Goal: Navigation & Orientation: Find specific page/section

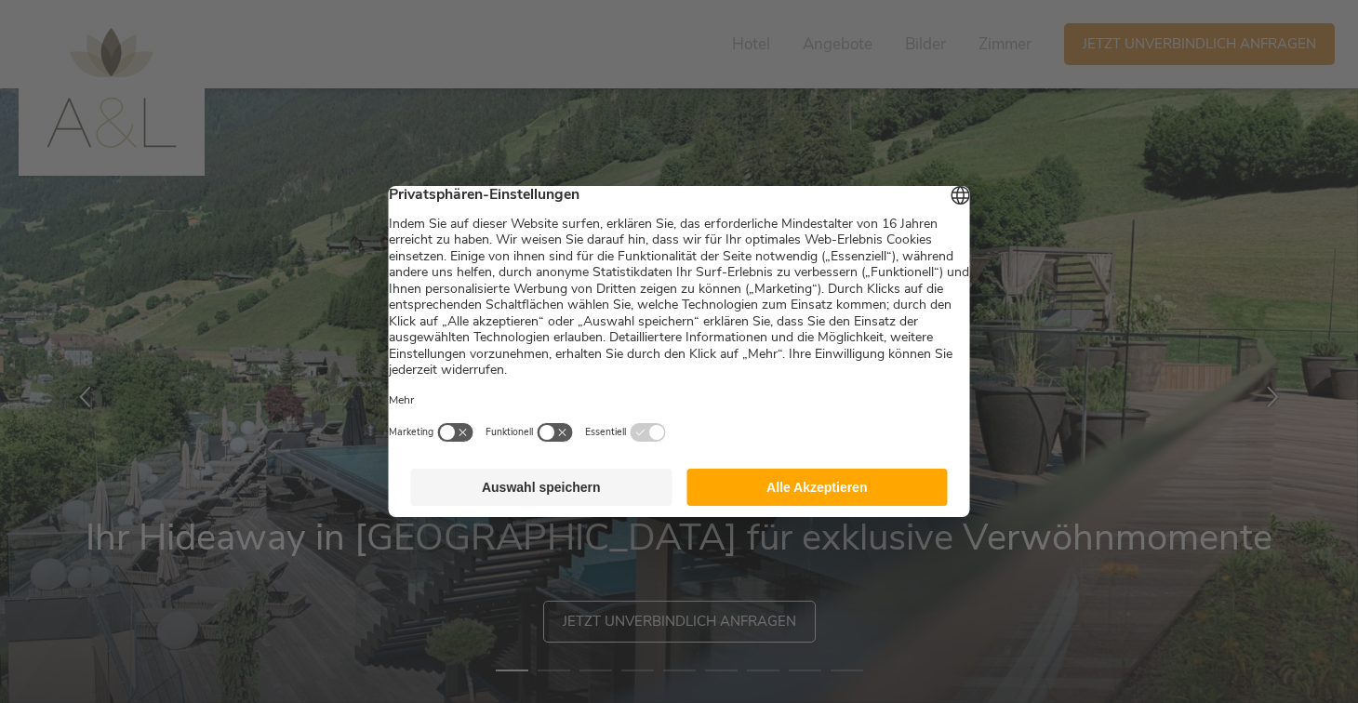
click at [836, 497] on button "Alle Akzeptieren" at bounding box center [816, 487] width 261 height 37
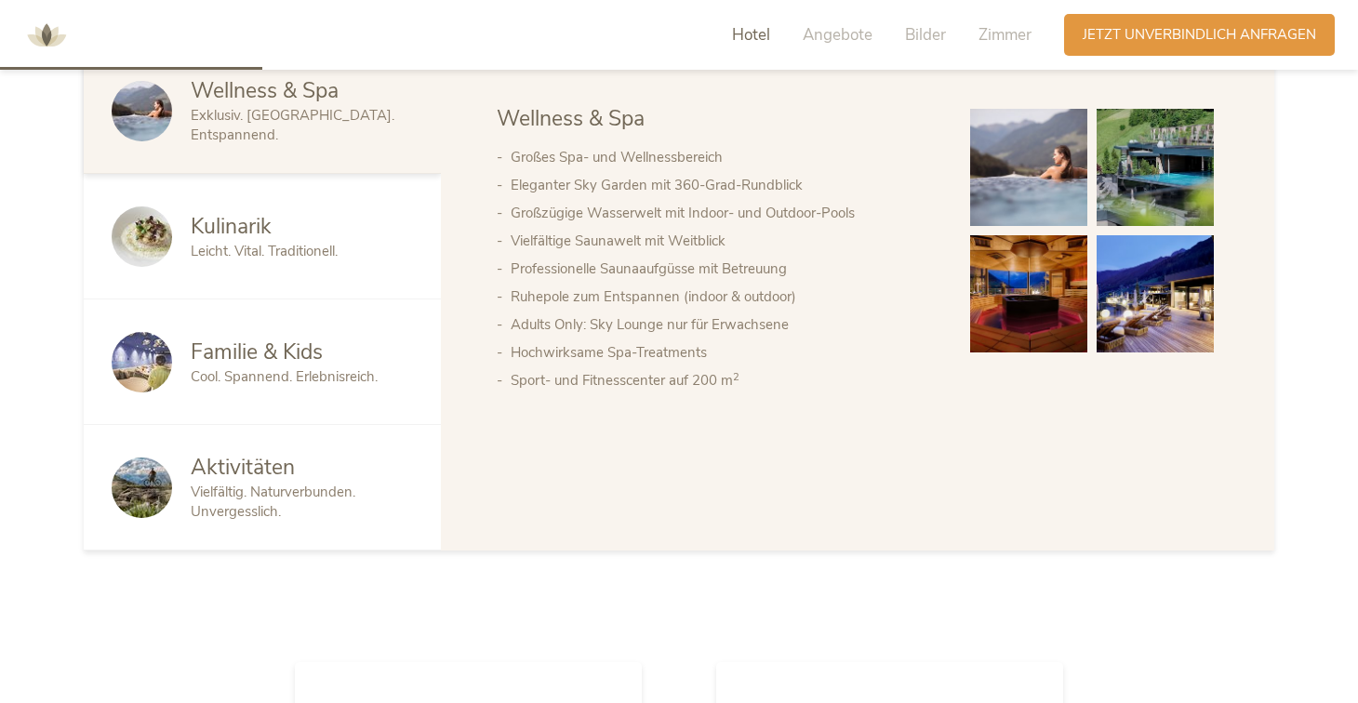
scroll to position [1086, 0]
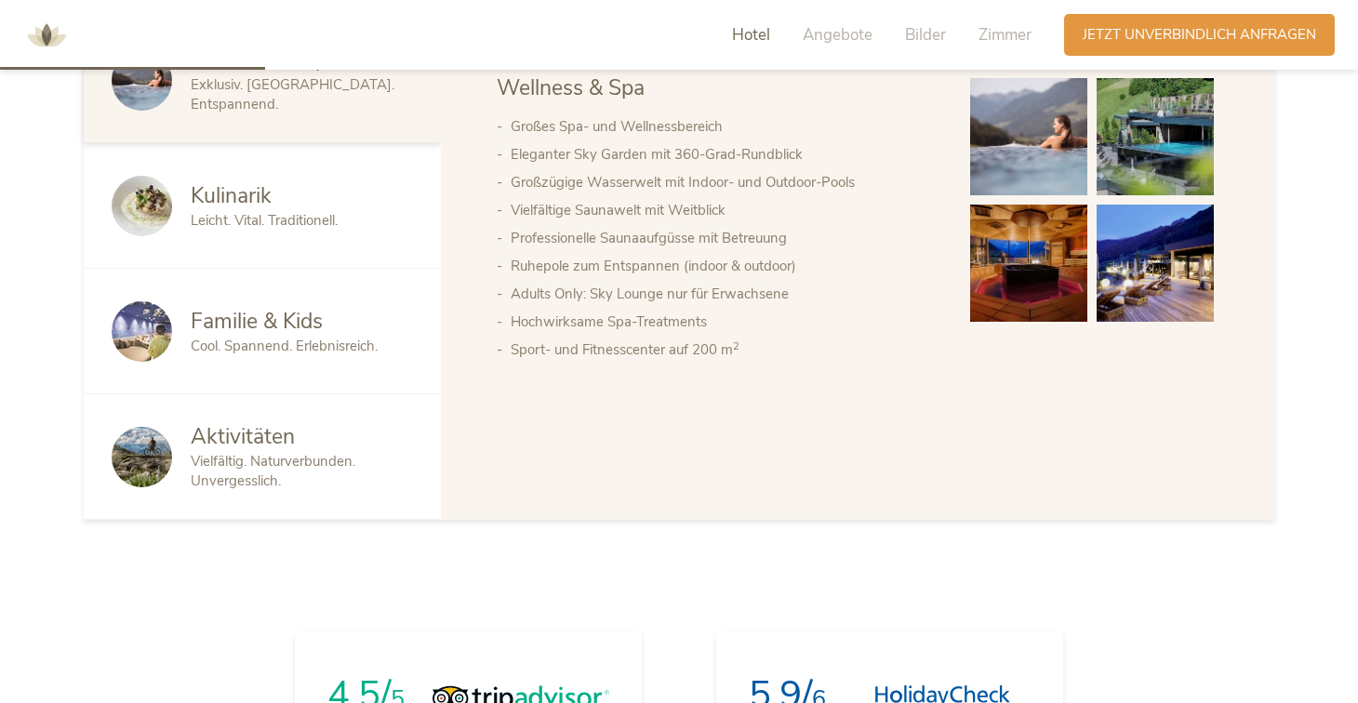
click at [311, 335] on span "Familie & Kids" at bounding box center [257, 321] width 132 height 29
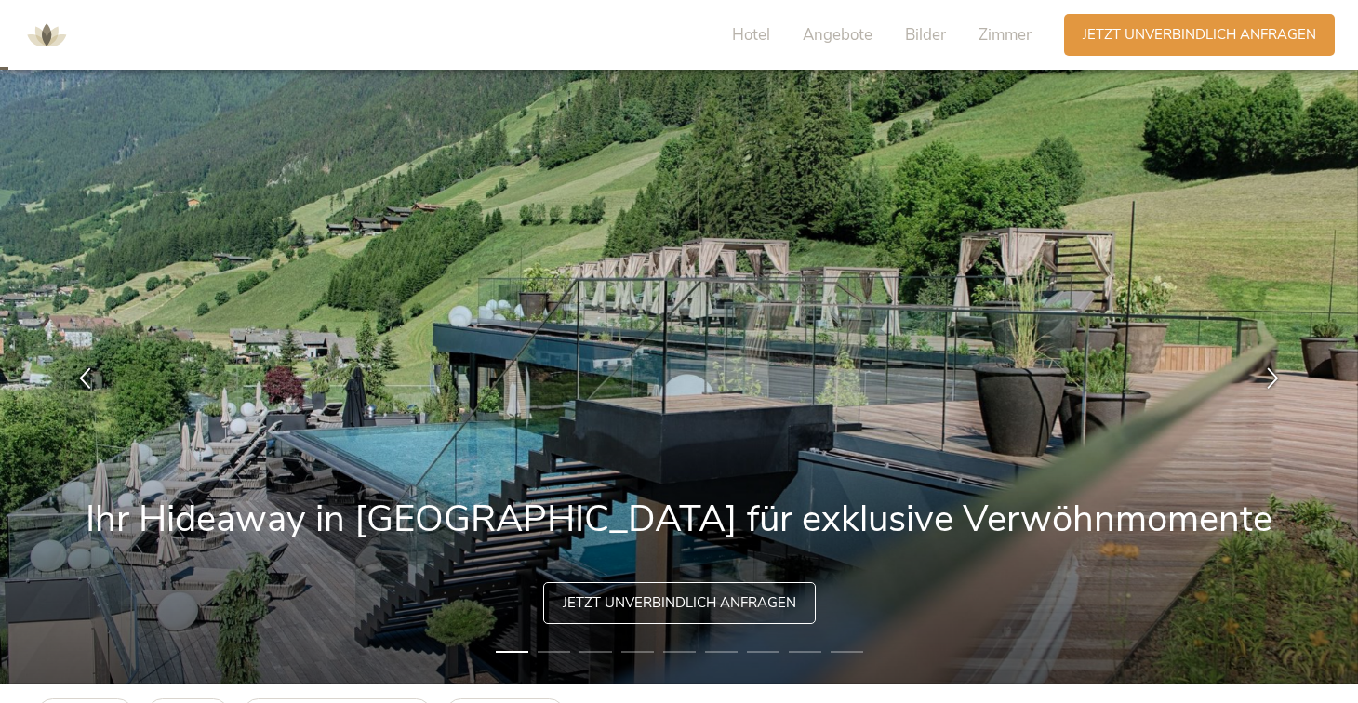
scroll to position [0, 0]
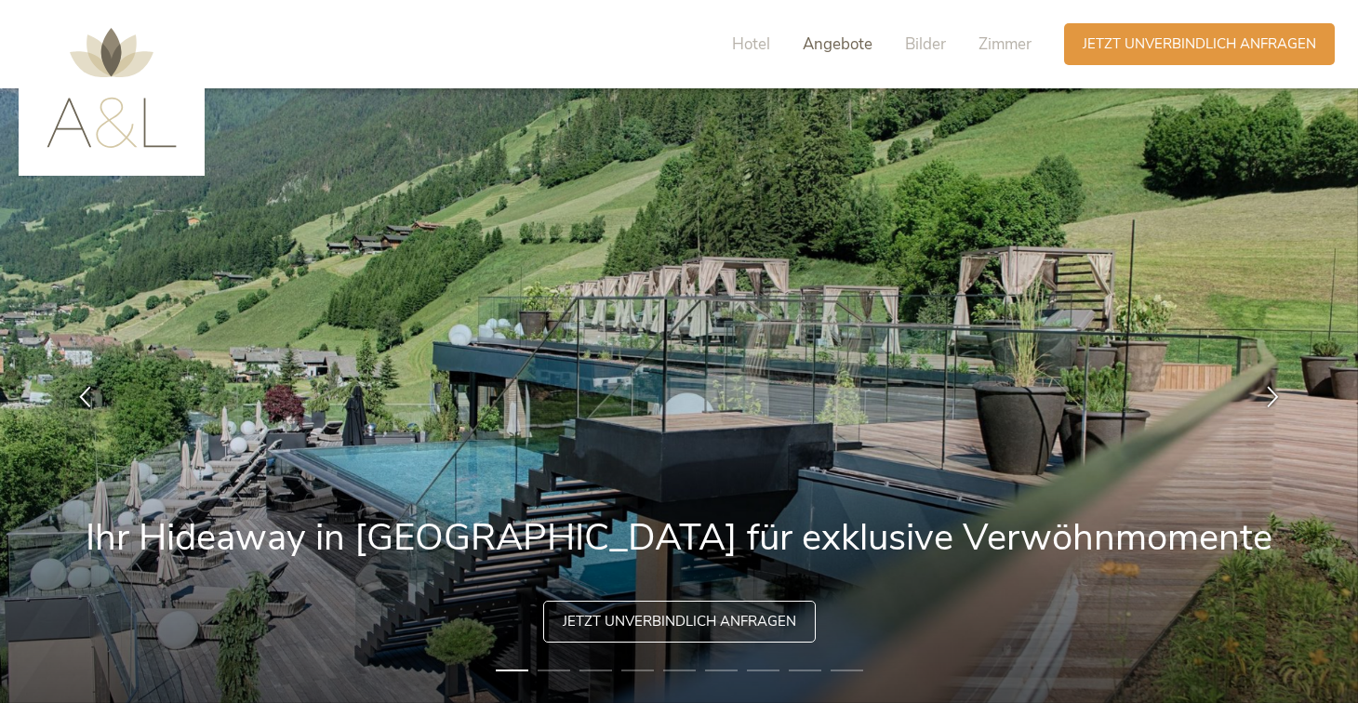
click at [824, 36] on span "Angebote" at bounding box center [838, 43] width 70 height 21
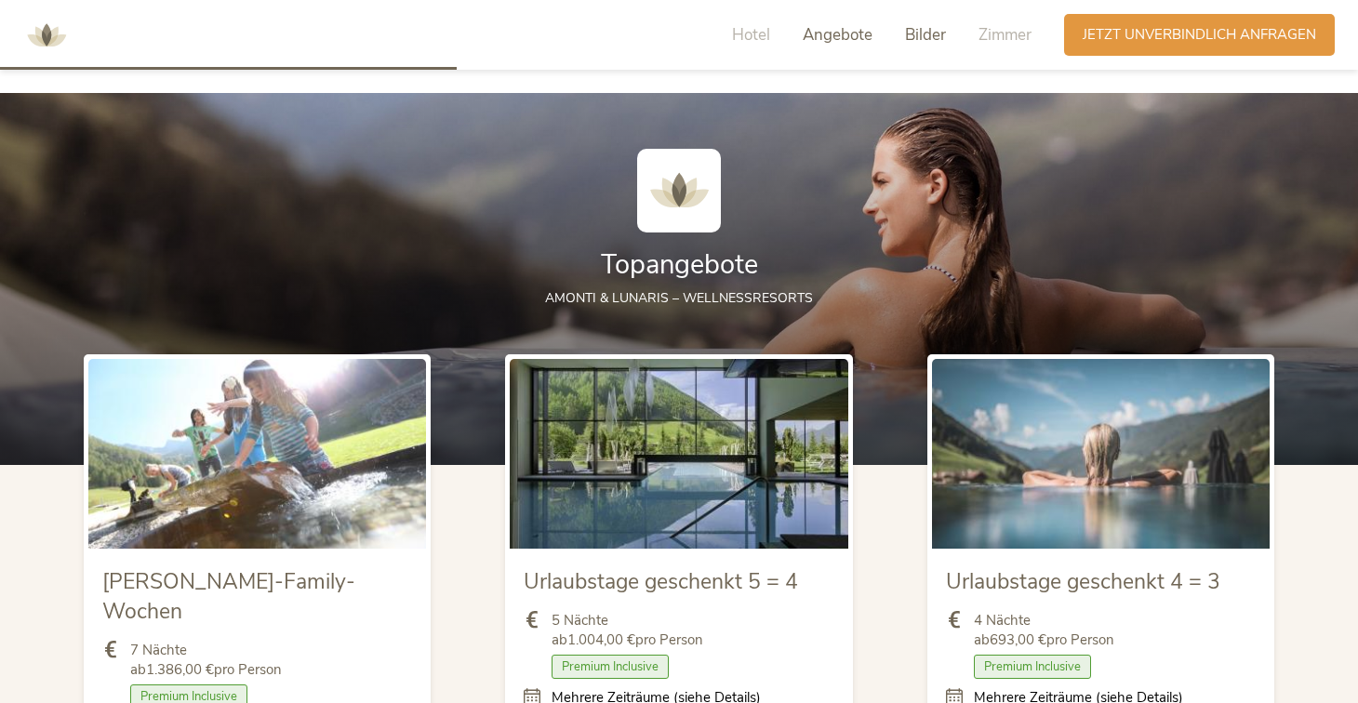
click at [931, 36] on span "Bilder" at bounding box center [925, 34] width 41 height 21
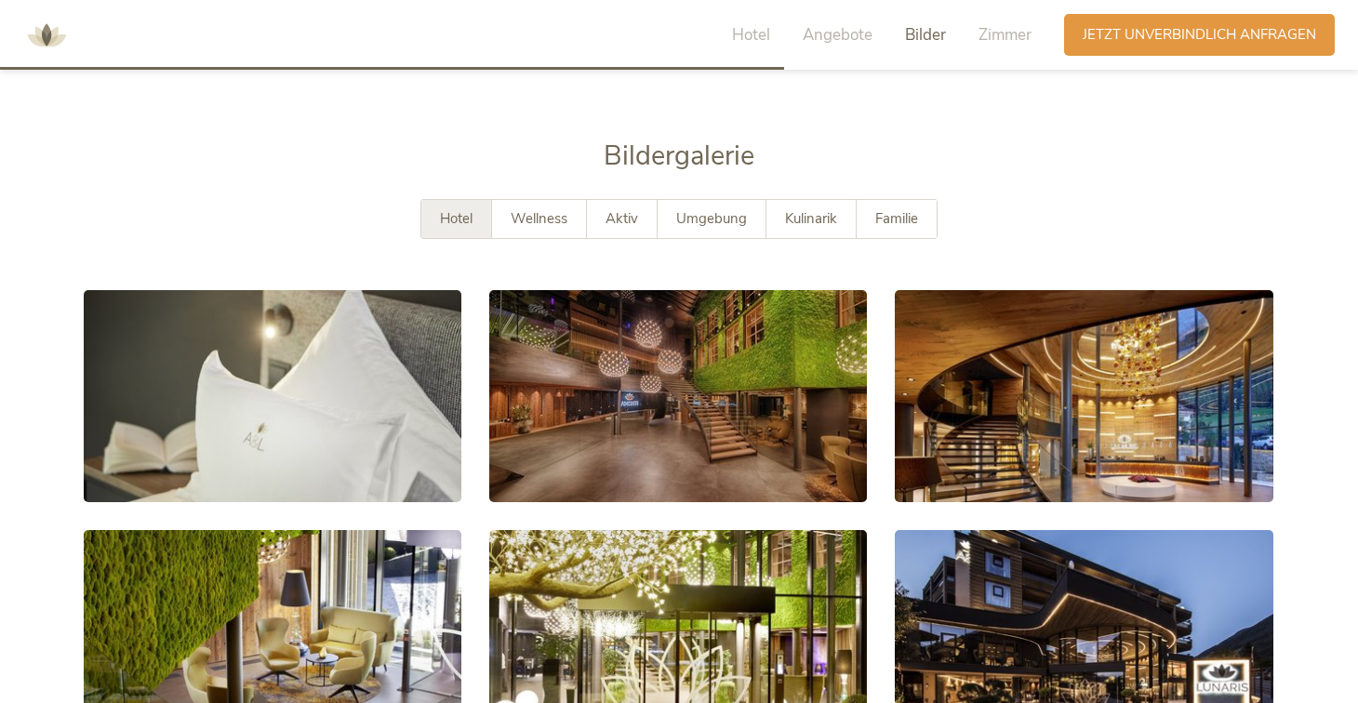
scroll to position [3220, 0]
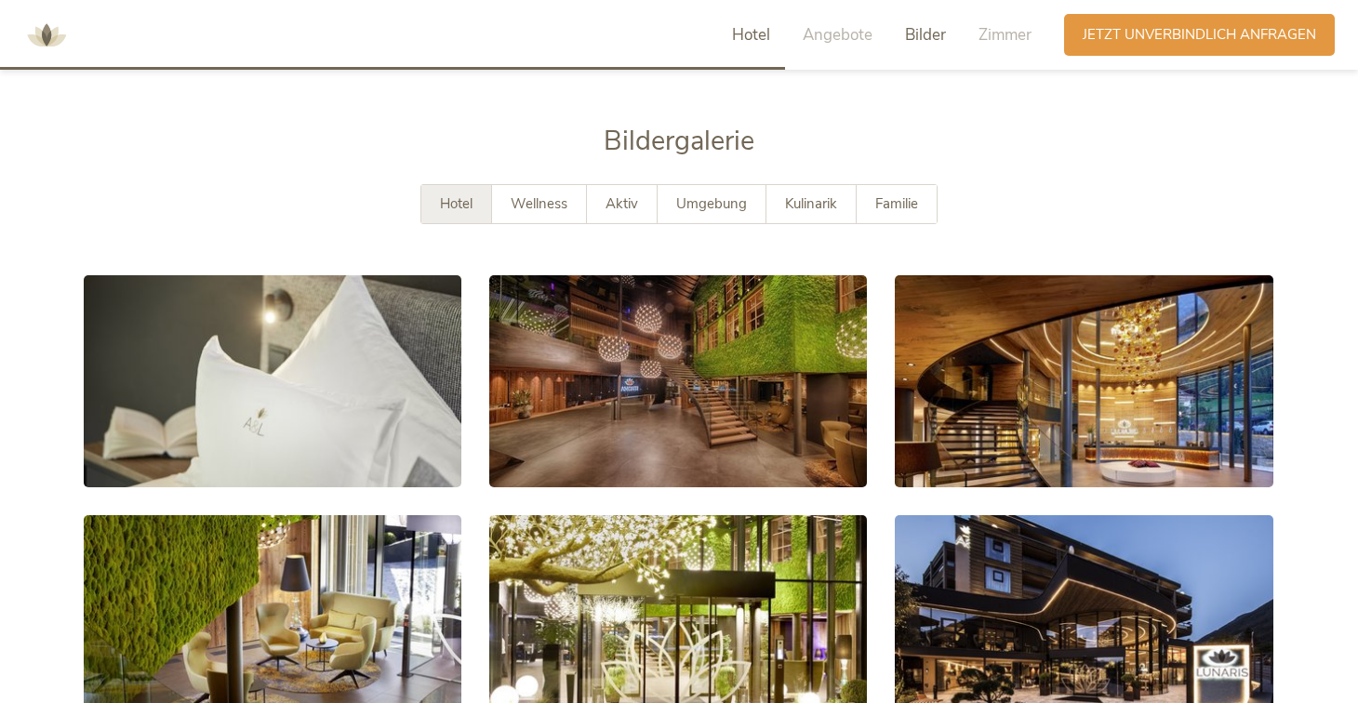
click at [741, 29] on span "Hotel" at bounding box center [751, 34] width 38 height 21
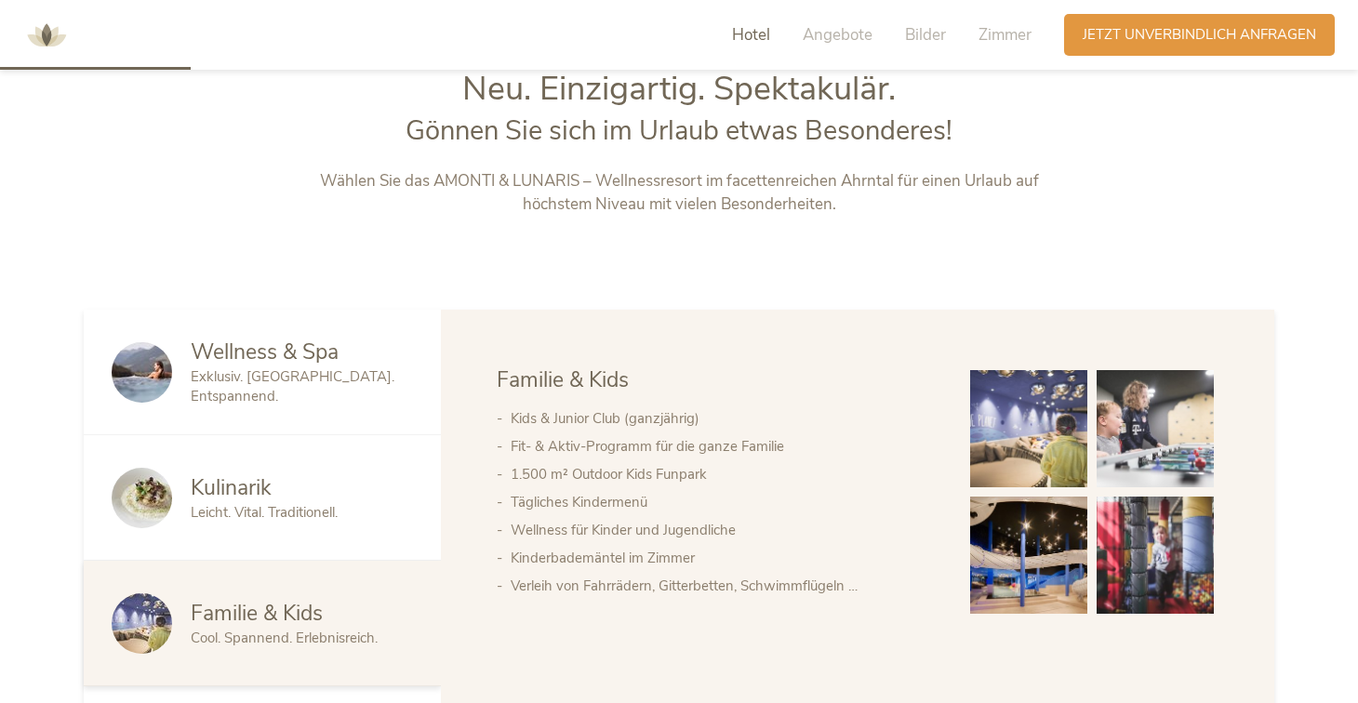
scroll to position [767, 0]
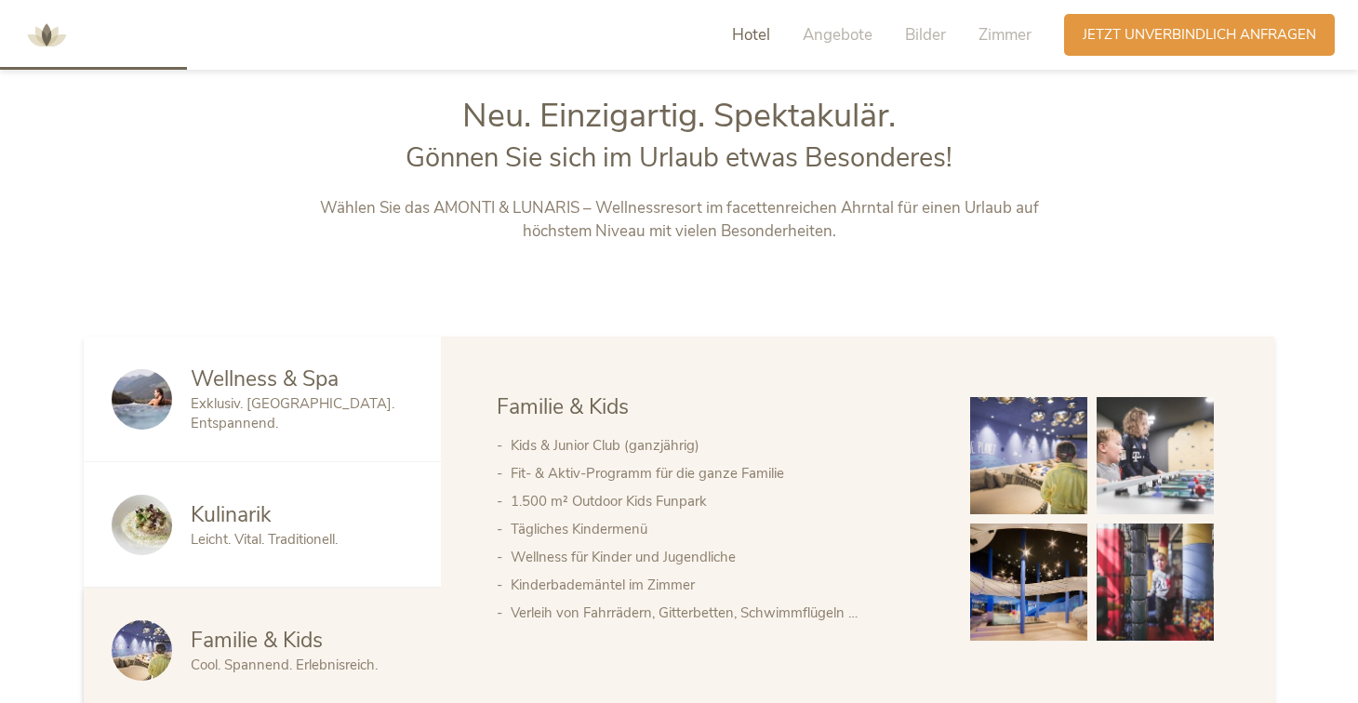
click at [352, 410] on span "Exklusiv. [GEOGRAPHIC_DATA]. Entspannend." at bounding box center [293, 413] width 204 height 38
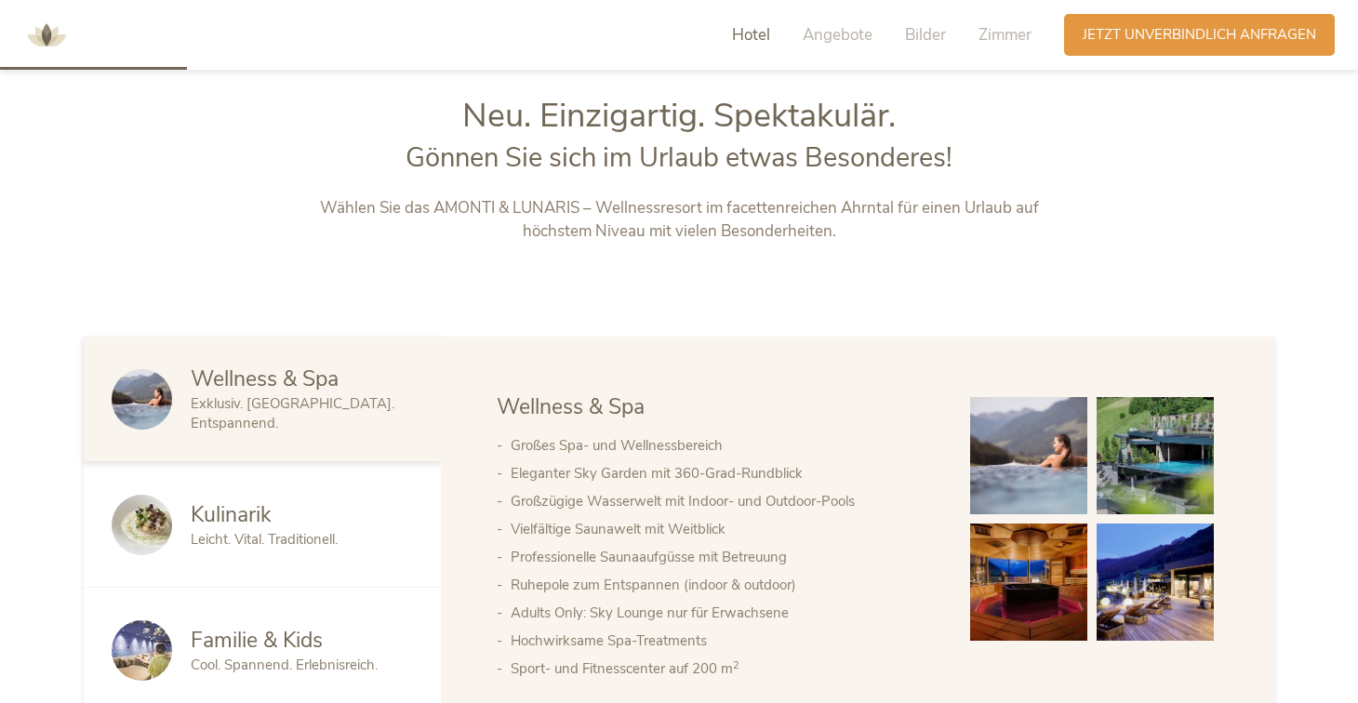
click at [296, 541] on span "Leicht. Vital. Traditionell." at bounding box center [264, 539] width 147 height 19
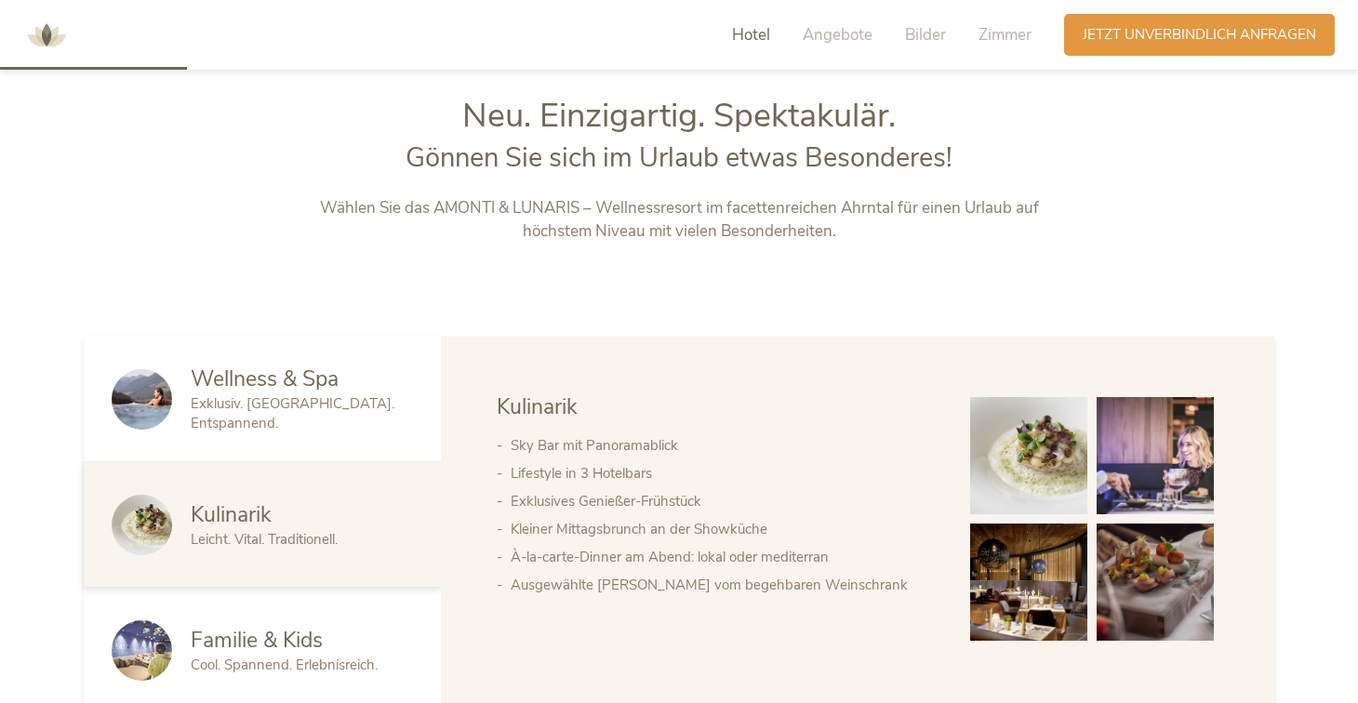
click at [272, 634] on span "Familie & Kids" at bounding box center [257, 640] width 132 height 29
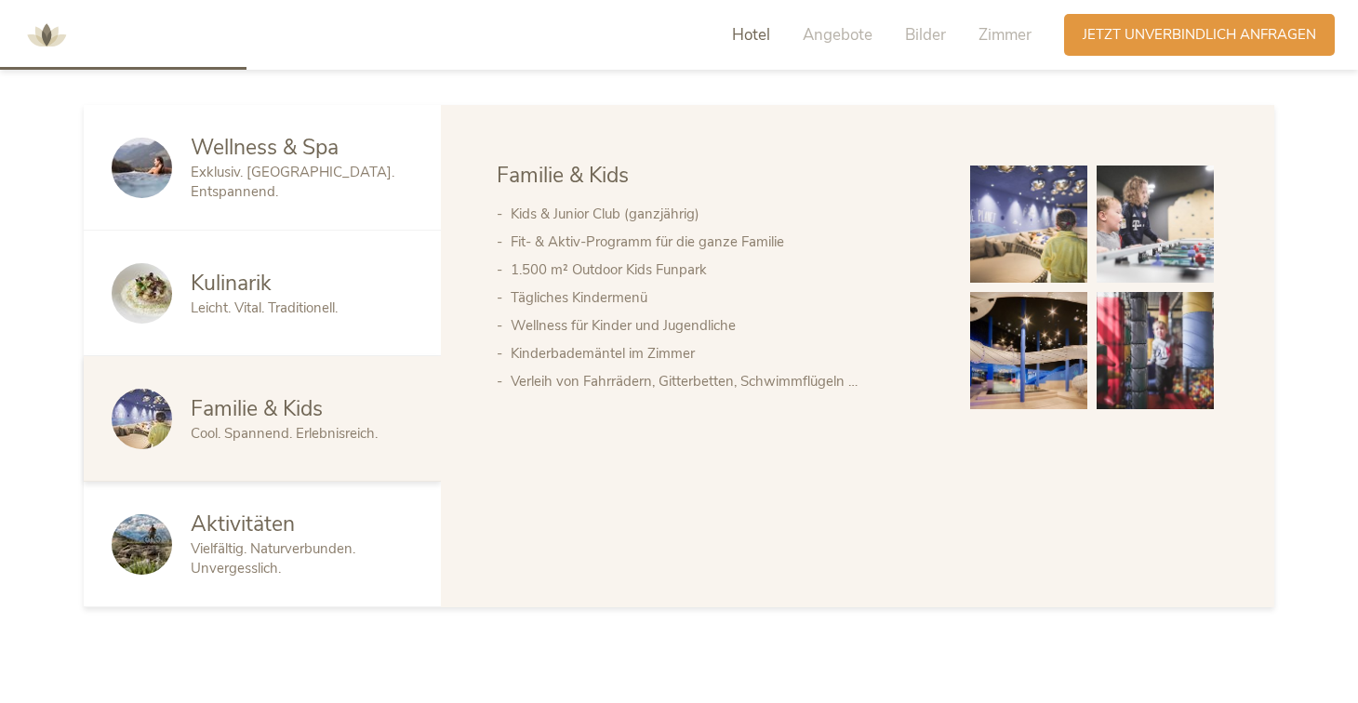
scroll to position [1034, 0]
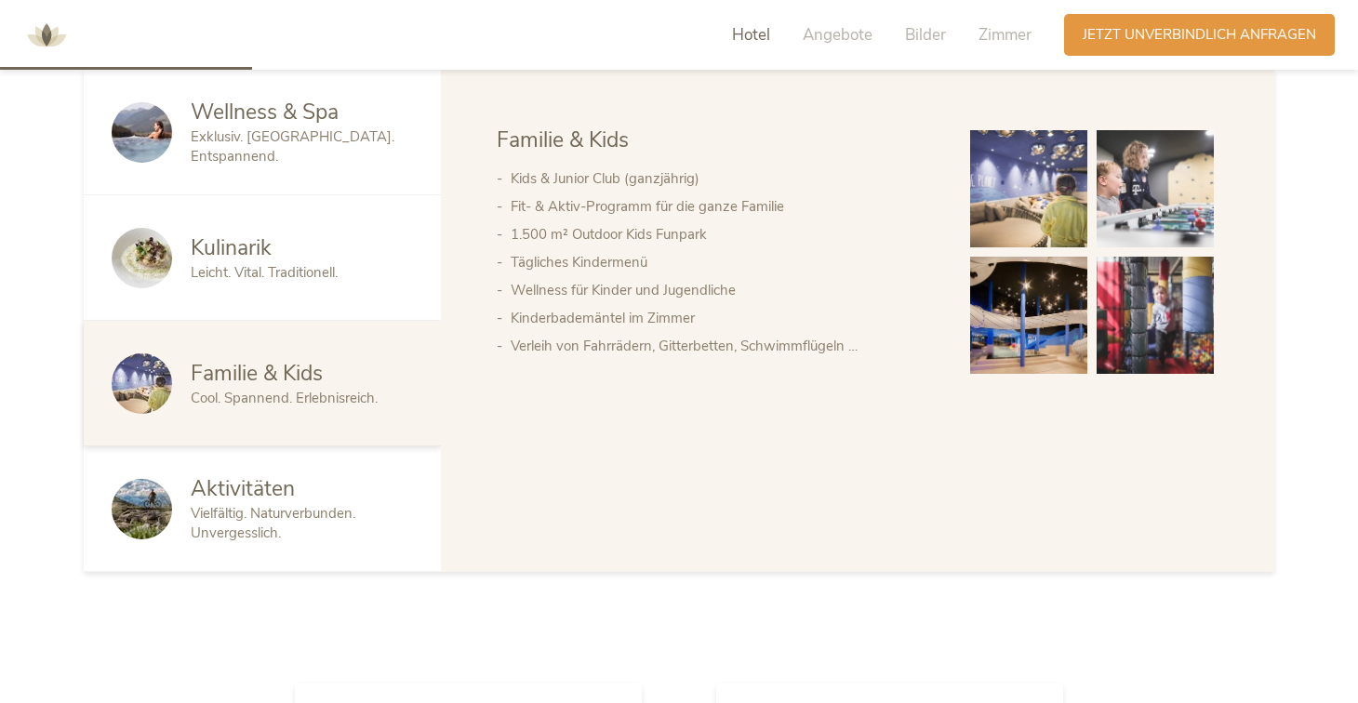
click at [346, 505] on span "Vielfältig. Naturverbunden. Unvergesslich." at bounding box center [273, 523] width 165 height 38
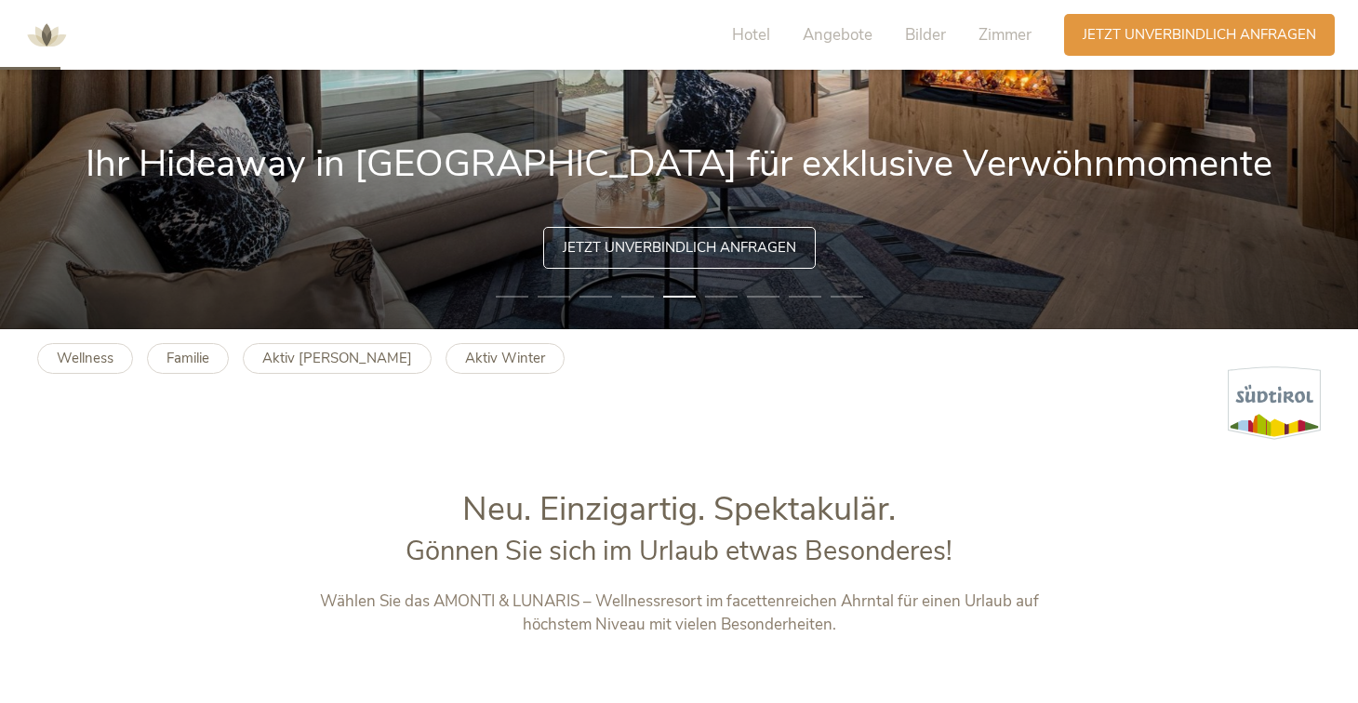
scroll to position [0, 0]
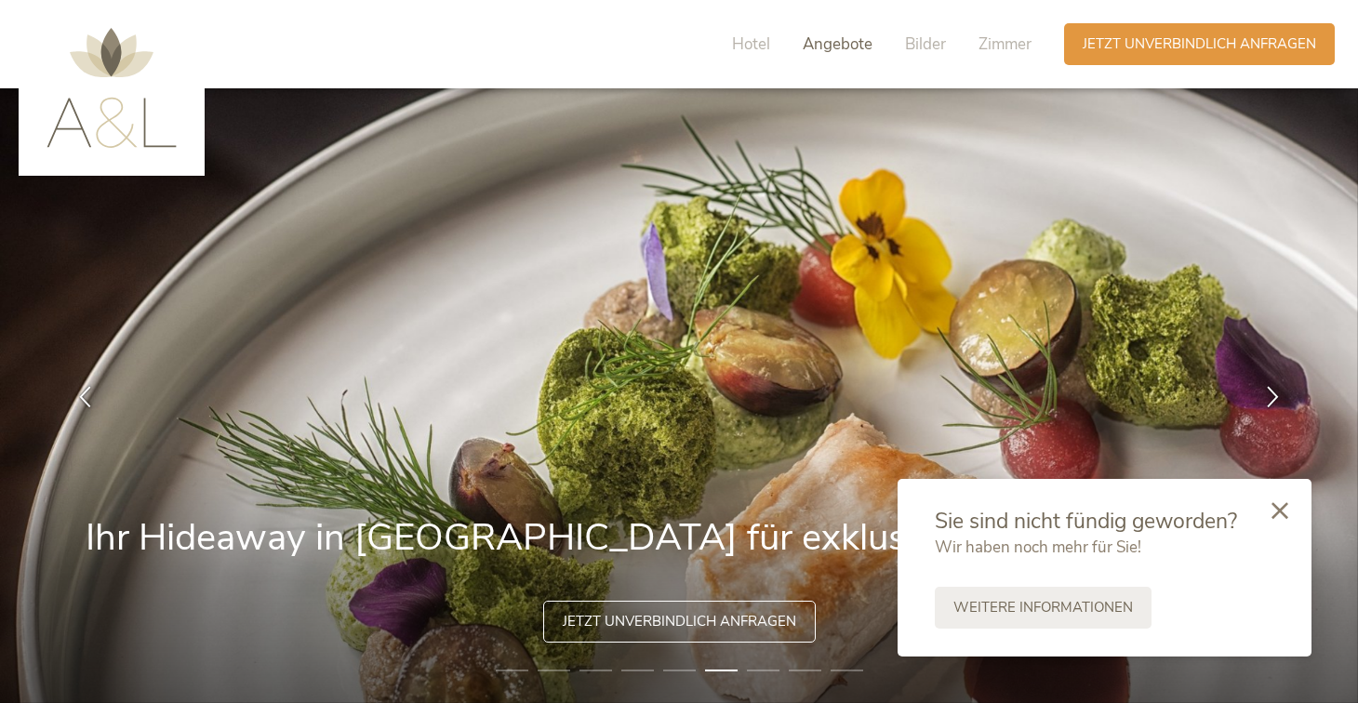
click at [842, 44] on span "Angebote" at bounding box center [838, 43] width 70 height 21
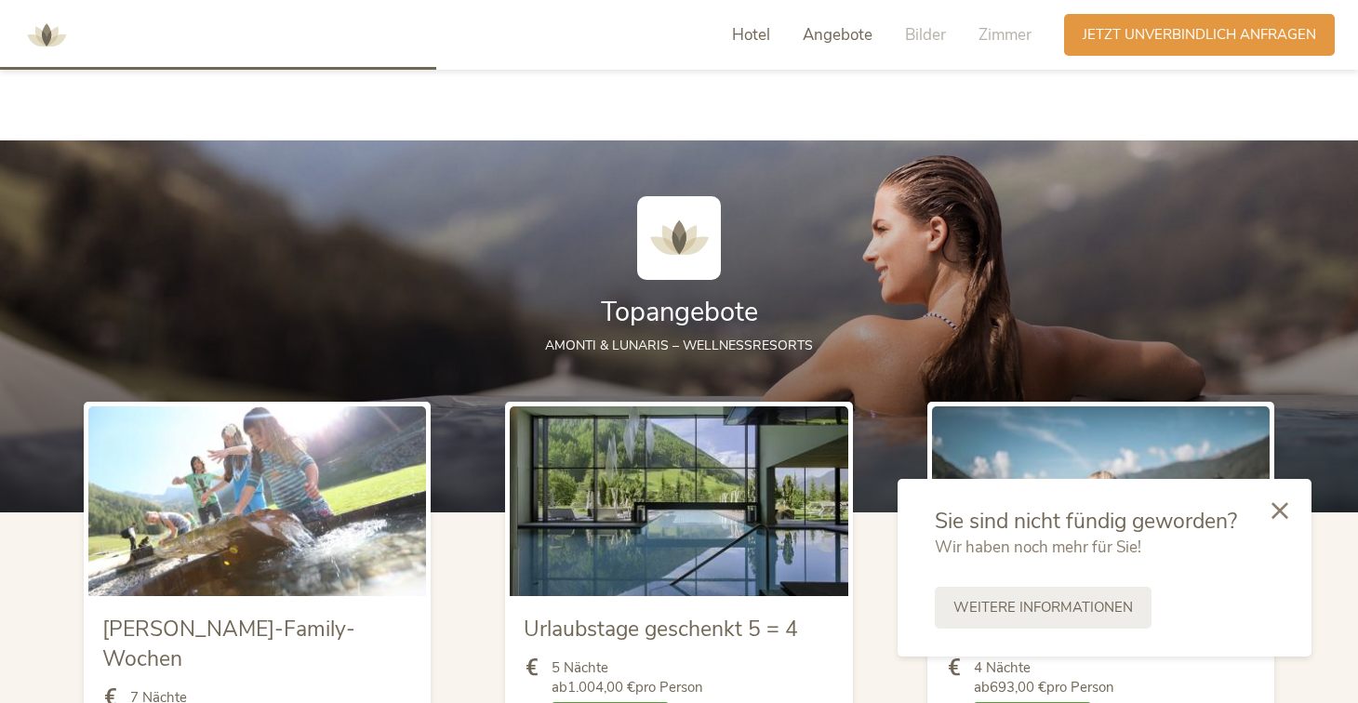
scroll to position [1872, 0]
